Goal: Task Accomplishment & Management: Manage account settings

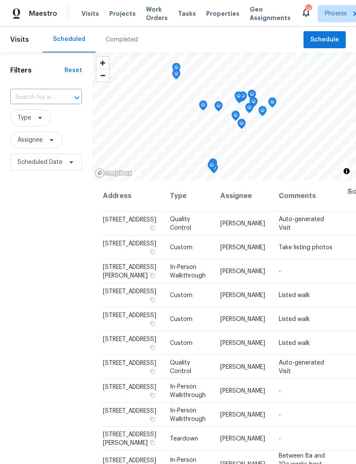
click at [46, 143] on span at bounding box center [50, 139] width 9 height 7
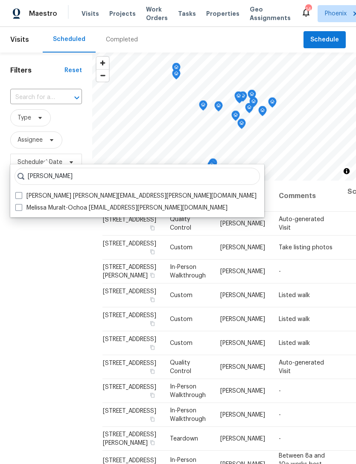
type input "Melissa muralt"
click at [159, 207] on label "Melissa Muralt-Ochoa melissa.muralt@opendoor.com" at bounding box center [121, 207] width 212 height 9
click at [21, 207] on input "Melissa Muralt-Ochoa melissa.muralt@opendoor.com" at bounding box center [18, 206] width 6 height 6
checkbox input "true"
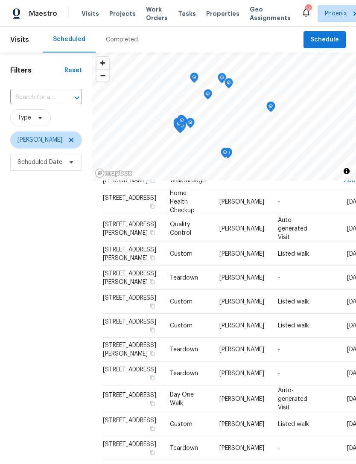
scroll to position [159, 0]
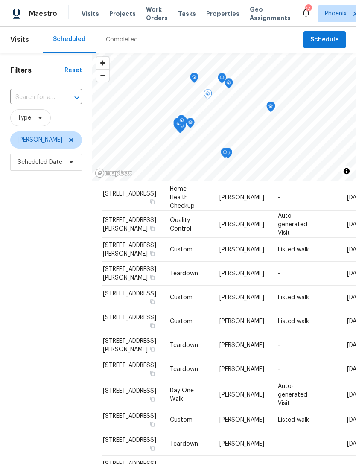
click at [0, 0] on icon at bounding box center [0, 0] width 0 height 0
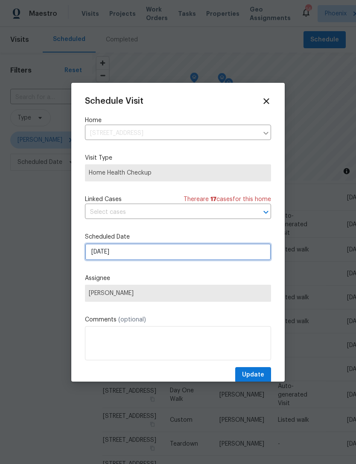
click at [166, 252] on input "[DATE]" at bounding box center [178, 251] width 186 height 17
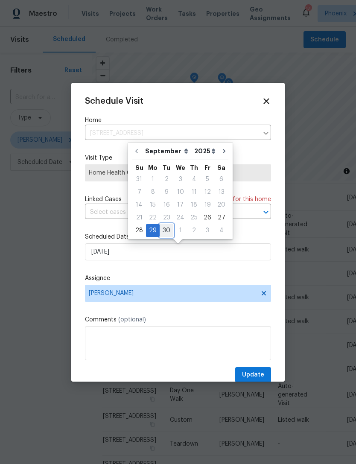
click at [163, 228] on div "30" at bounding box center [167, 230] width 14 height 12
type input "9/30/2025"
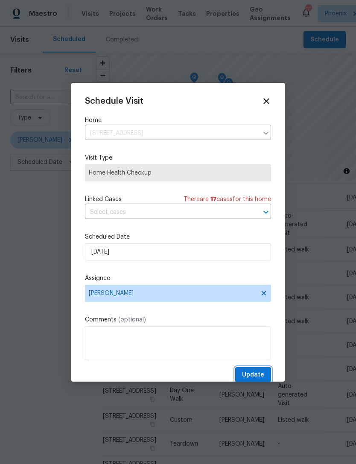
click at [260, 375] on span "Update" at bounding box center [253, 374] width 22 height 11
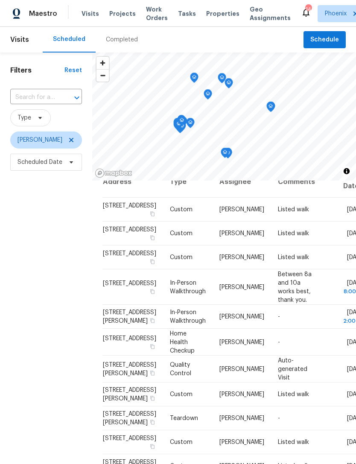
scroll to position [15, 0]
click at [0, 0] on icon at bounding box center [0, 0] width 0 height 0
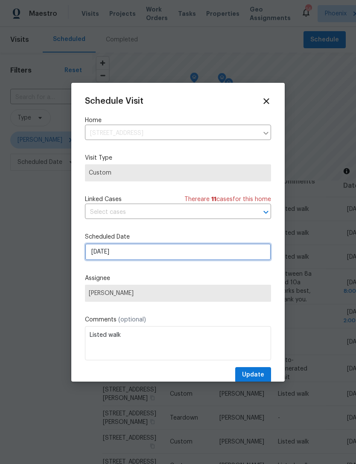
click at [177, 255] on input "9/26/2025" at bounding box center [178, 251] width 186 height 17
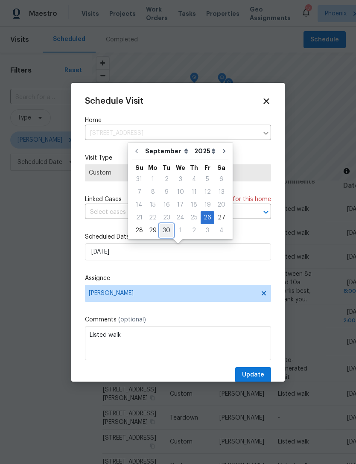
click at [165, 230] on div "30" at bounding box center [167, 230] width 14 height 12
type input "9/30/2025"
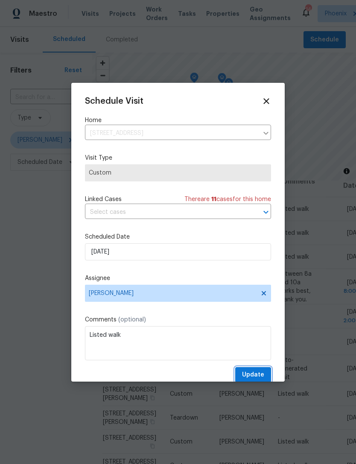
click at [261, 374] on span "Update" at bounding box center [253, 374] width 22 height 11
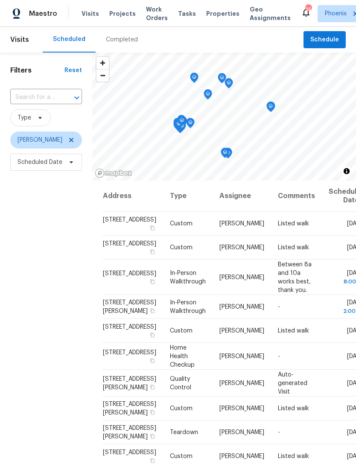
scroll to position [0, 0]
click at [0, 0] on icon at bounding box center [0, 0] width 0 height 0
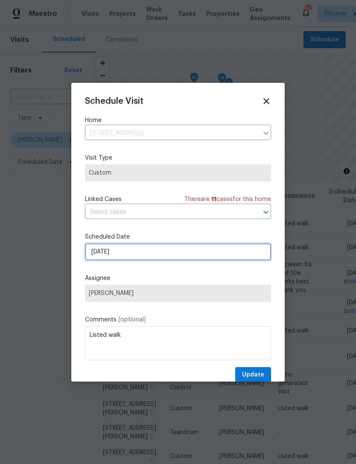
click at [164, 251] on input "9/26/2025" at bounding box center [178, 251] width 186 height 17
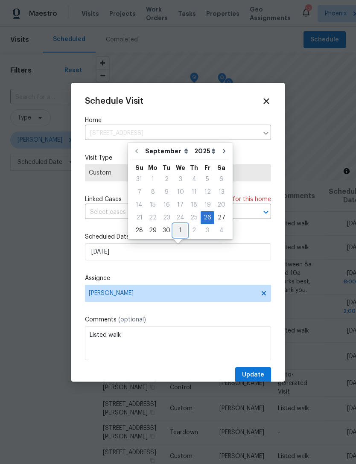
click at [180, 230] on div "1" at bounding box center [180, 230] width 14 height 12
type input "10/1/2025"
select select "9"
click at [265, 101] on icon at bounding box center [266, 101] width 6 height 6
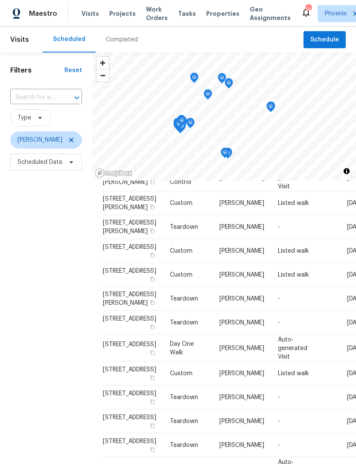
scroll to position [322, 0]
click at [0, 0] on icon at bounding box center [0, 0] width 0 height 0
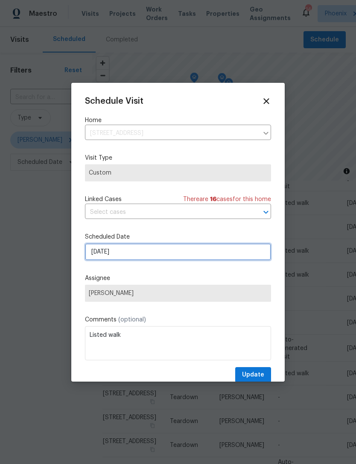
click at [186, 255] on input "[DATE]" at bounding box center [178, 251] width 186 height 17
select select "9"
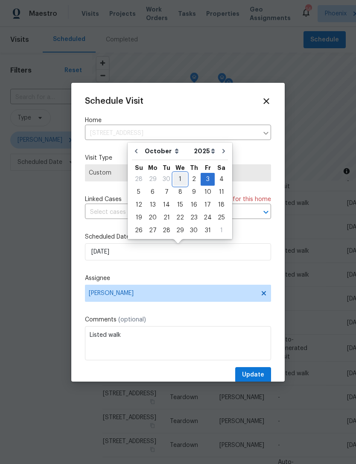
click at [179, 178] on div "1" at bounding box center [180, 179] width 14 height 12
type input "10/1/2025"
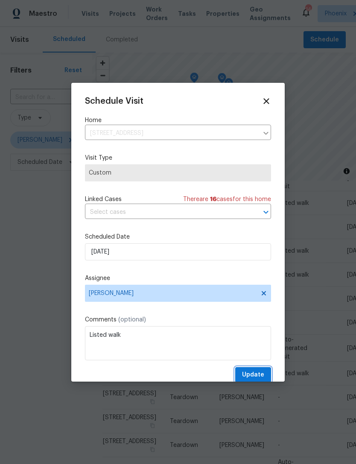
click at [264, 372] on span "Update" at bounding box center [253, 374] width 22 height 11
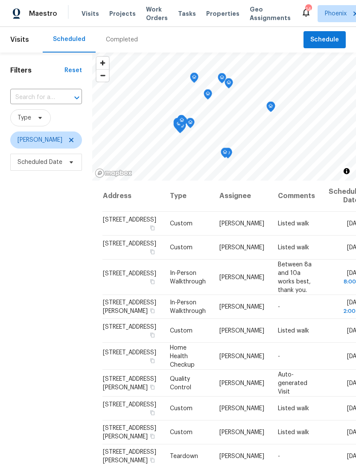
scroll to position [0, 0]
click at [0, 0] on icon at bounding box center [0, 0] width 0 height 0
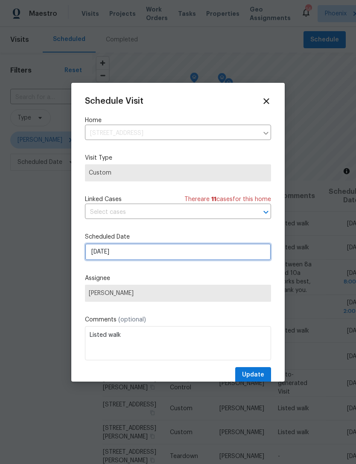
click at [199, 259] on input "9/26/2025" at bounding box center [178, 251] width 186 height 17
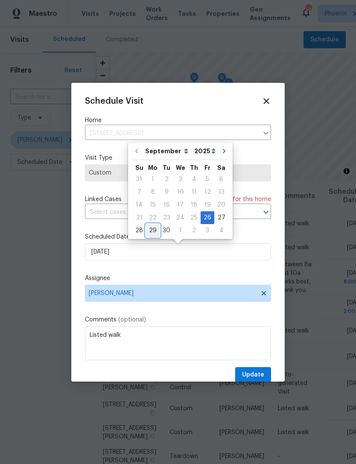
click at [150, 228] on div "29" at bounding box center [153, 230] width 14 height 12
type input "[DATE]"
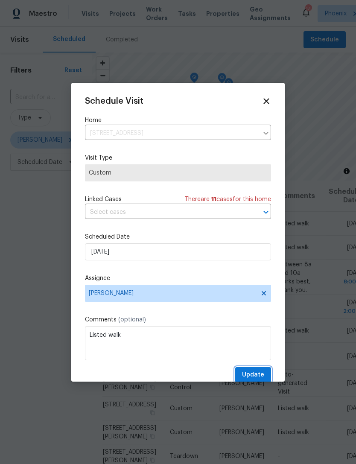
click at [255, 375] on span "Update" at bounding box center [253, 374] width 22 height 11
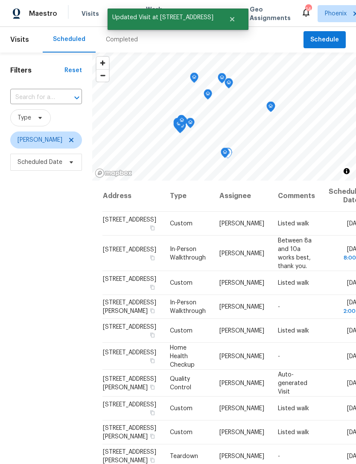
click at [0, 0] on icon at bounding box center [0, 0] width 0 height 0
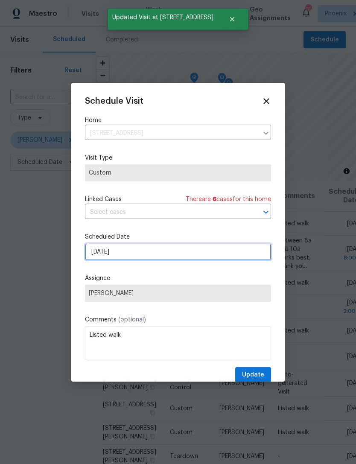
click at [159, 255] on input "9/26/2025" at bounding box center [178, 251] width 186 height 17
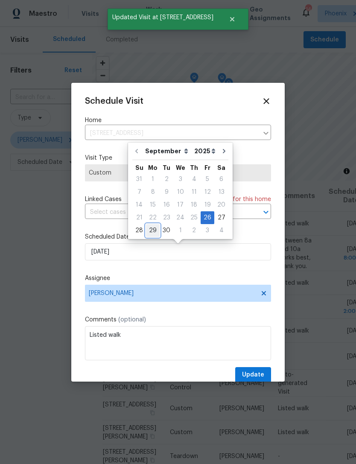
click at [153, 226] on div "29" at bounding box center [153, 230] width 14 height 12
type input "[DATE]"
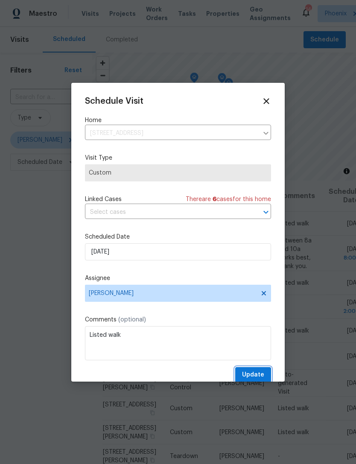
click at [261, 377] on span "Update" at bounding box center [253, 374] width 22 height 11
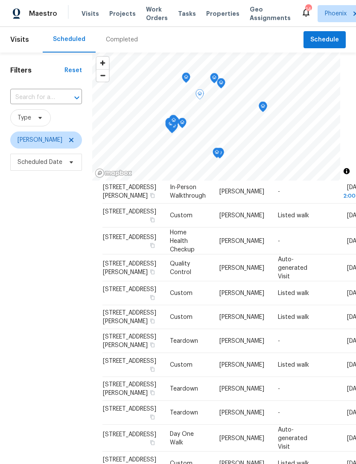
scroll to position [116, 0]
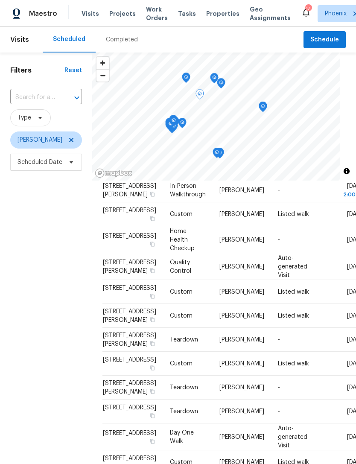
click at [130, 238] on span "[STREET_ADDRESS]" at bounding box center [129, 235] width 53 height 6
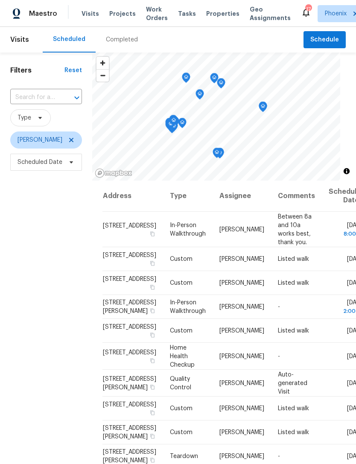
click at [49, 100] on input "text" at bounding box center [34, 97] width 48 height 13
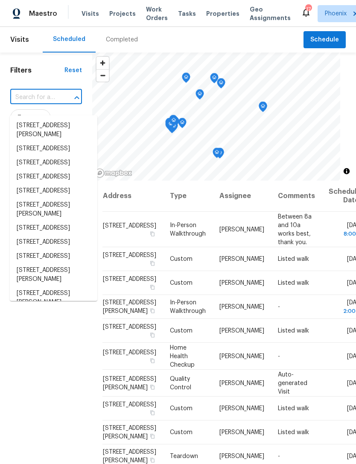
click at [33, 102] on input "text" at bounding box center [34, 97] width 48 height 13
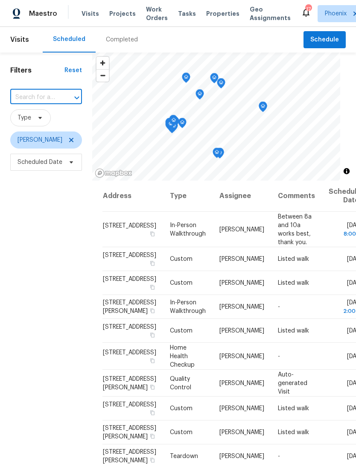
paste input "[STREET_ADDRESS]"
type input "[STREET_ADDRESS]"
click at [42, 128] on li "[STREET_ADDRESS]" at bounding box center [53, 126] width 87 height 14
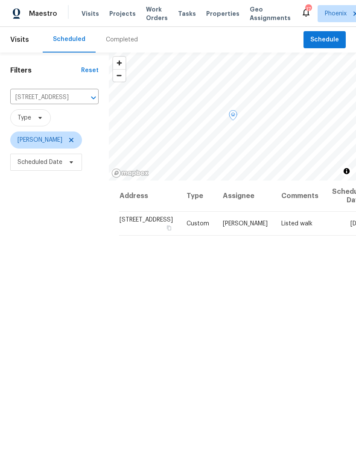
click at [0, 0] on icon at bounding box center [0, 0] width 0 height 0
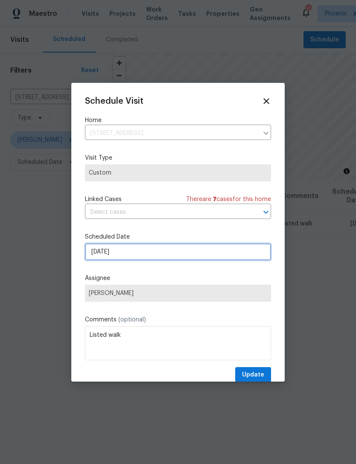
click at [183, 260] on input "[DATE]" at bounding box center [178, 251] width 186 height 17
select select "9"
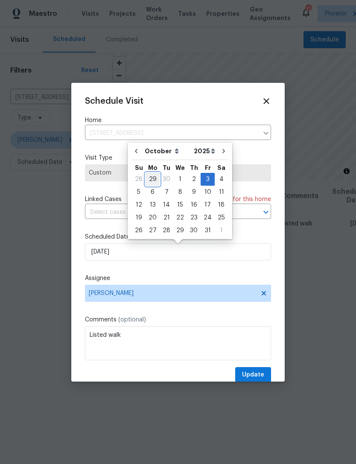
click at [149, 179] on div "29" at bounding box center [152, 179] width 14 height 12
type input "[DATE]"
select select "8"
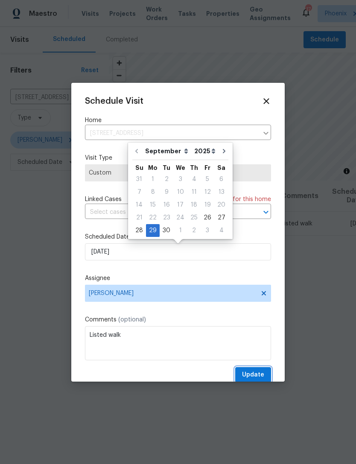
click at [252, 376] on span "Update" at bounding box center [253, 374] width 22 height 11
